Goal: Find specific page/section: Find specific page/section

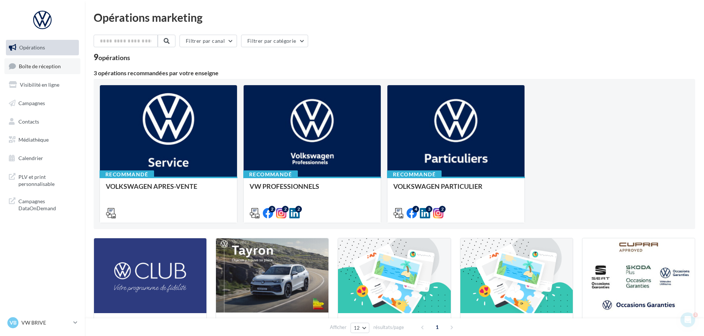
click at [31, 69] on span "Boîte de réception" at bounding box center [40, 66] width 42 height 6
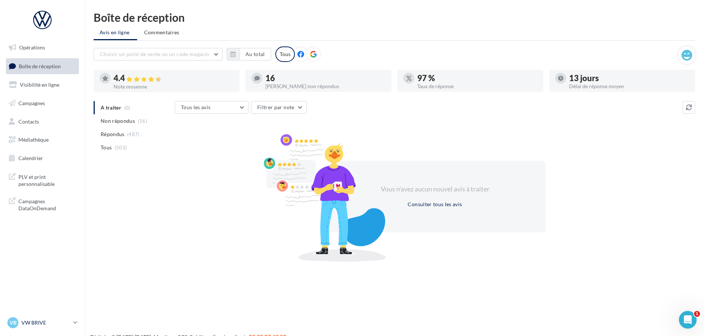
click at [69, 322] on p "VW BRIVE" at bounding box center [45, 322] width 49 height 7
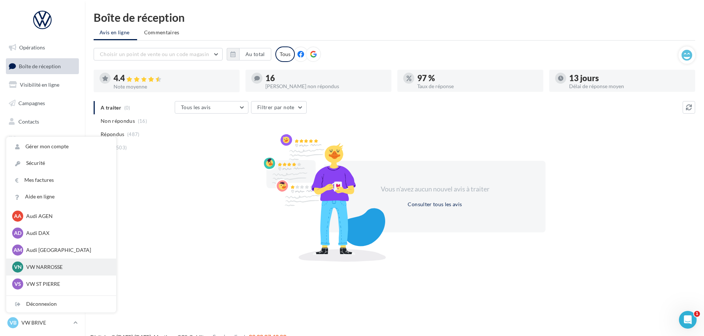
scroll to position [51, 0]
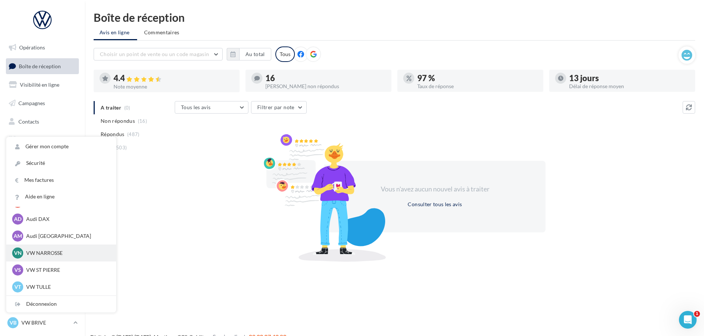
click at [52, 252] on p "VW NARROSSE" at bounding box center [66, 252] width 81 height 7
